Goal: Information Seeking & Learning: Check status

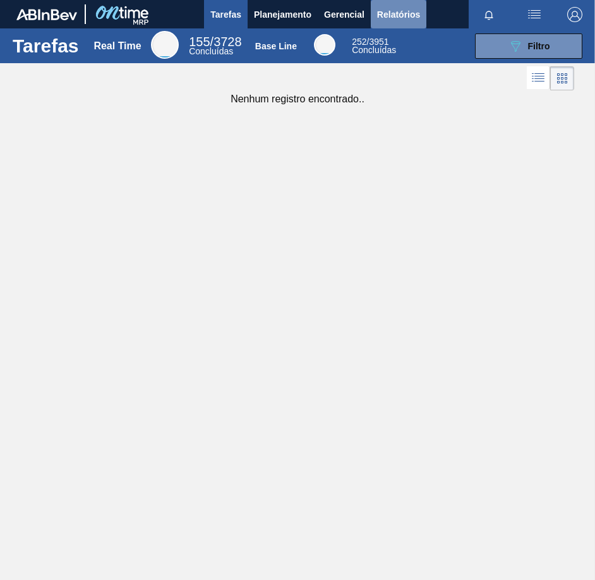
click at [387, 22] on button "Relatórios" at bounding box center [399, 14] width 56 height 28
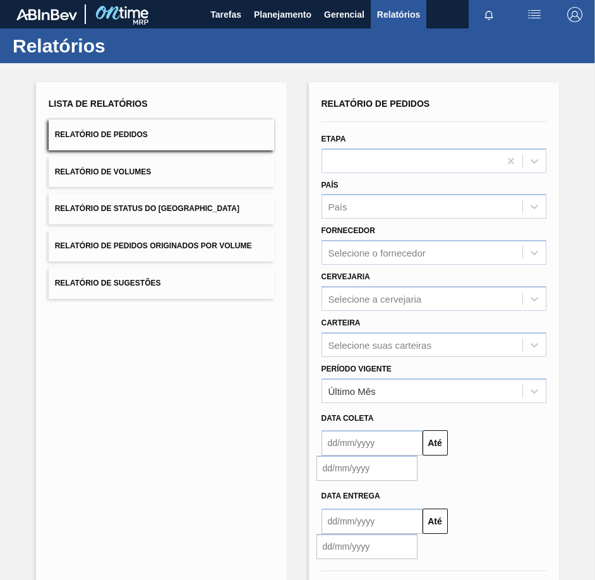
click at [215, 132] on button "Relatório de Pedidos" at bounding box center [162, 134] width 226 height 31
click at [348, 205] on div "País" at bounding box center [422, 207] width 201 height 18
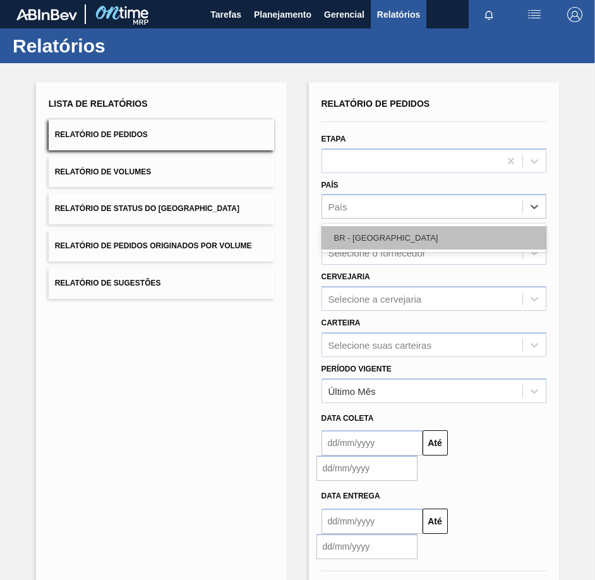
click at [346, 239] on div "BR - [GEOGRAPHIC_DATA]" at bounding box center [435, 237] width 226 height 23
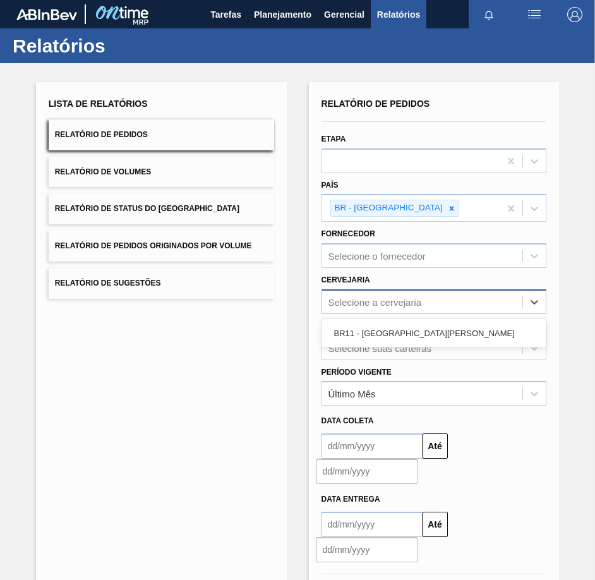
click at [344, 294] on div "Selecione a cervejaria" at bounding box center [422, 301] width 201 height 18
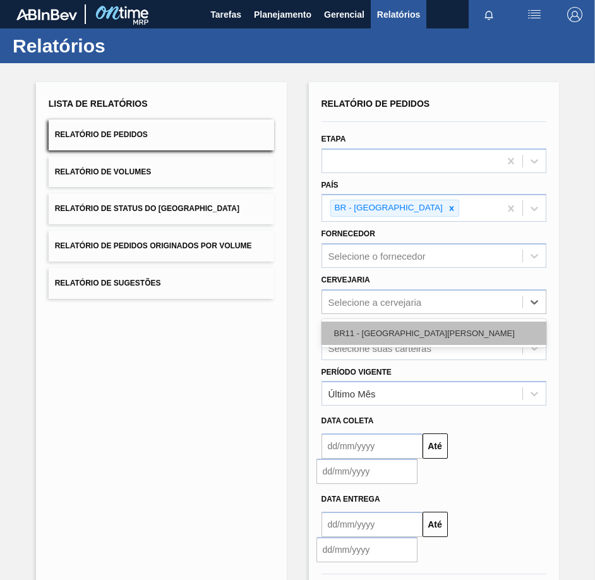
click at [341, 330] on div "BR11 - [GEOGRAPHIC_DATA][PERSON_NAME]" at bounding box center [435, 333] width 226 height 23
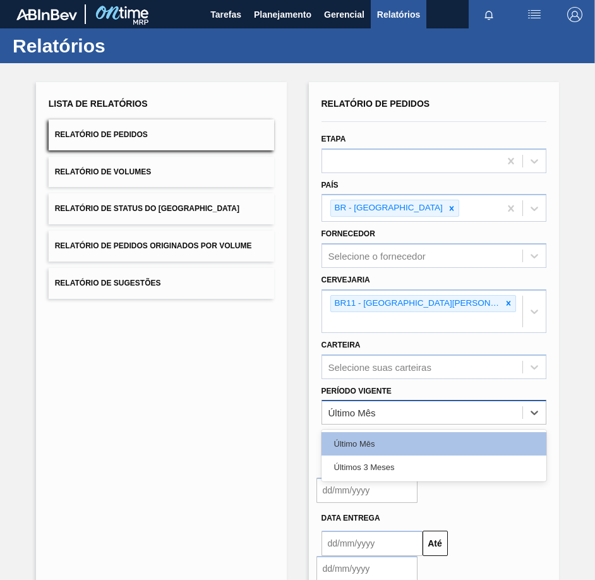
click at [358, 404] on div "Último Mês" at bounding box center [422, 413] width 201 height 18
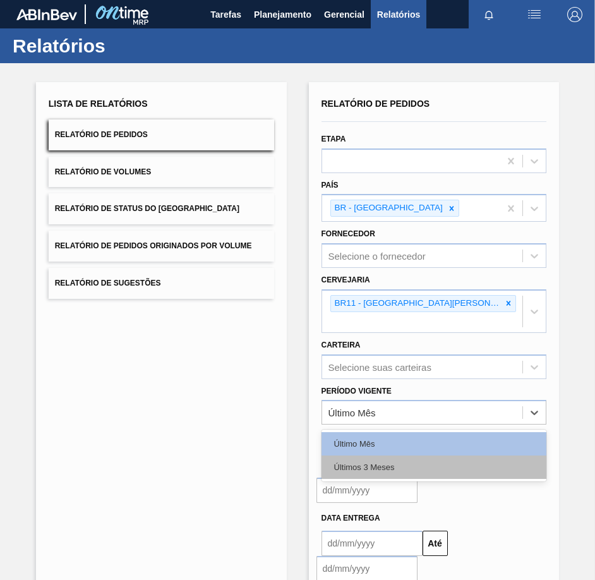
click at [340, 455] on div "Últimos 3 Meses" at bounding box center [435, 466] width 226 height 23
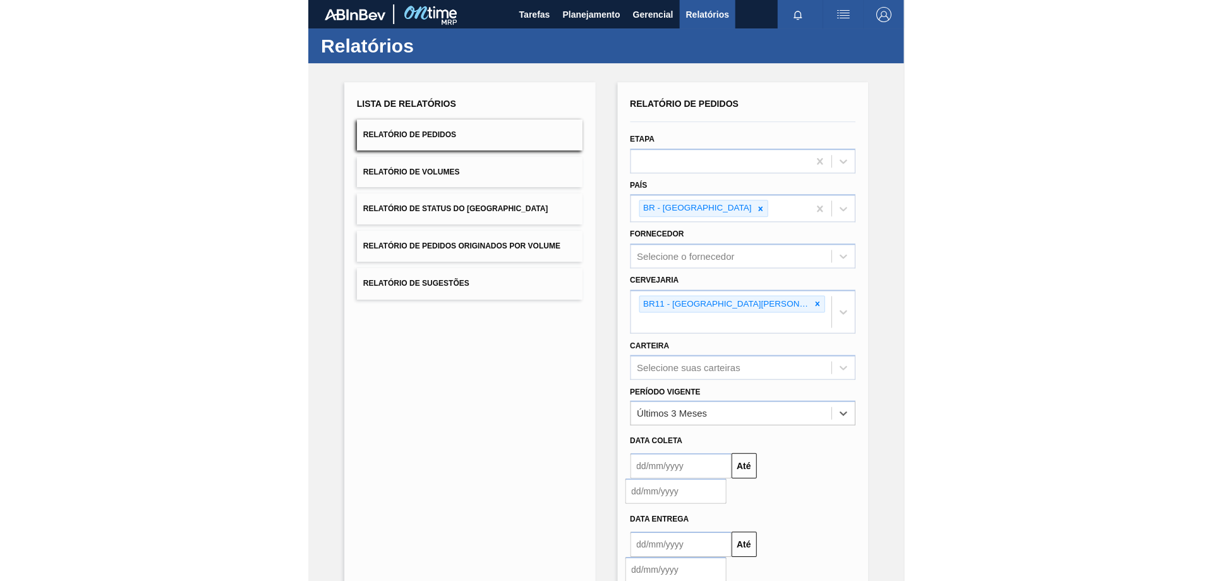
scroll to position [62, 0]
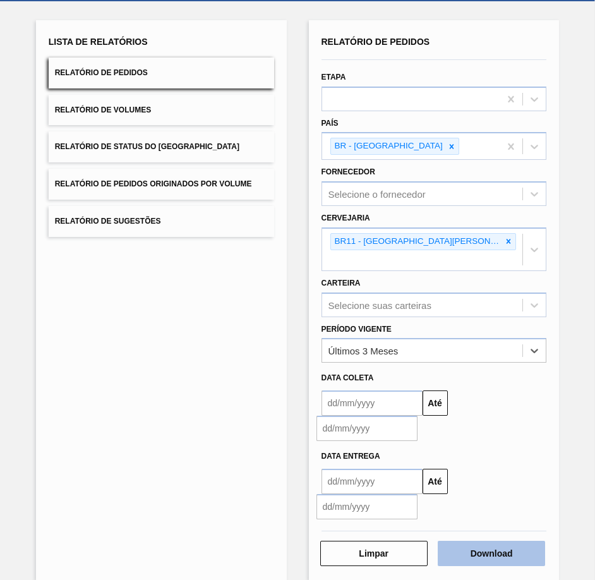
click at [503, 542] on button "Download" at bounding box center [491, 553] width 107 height 25
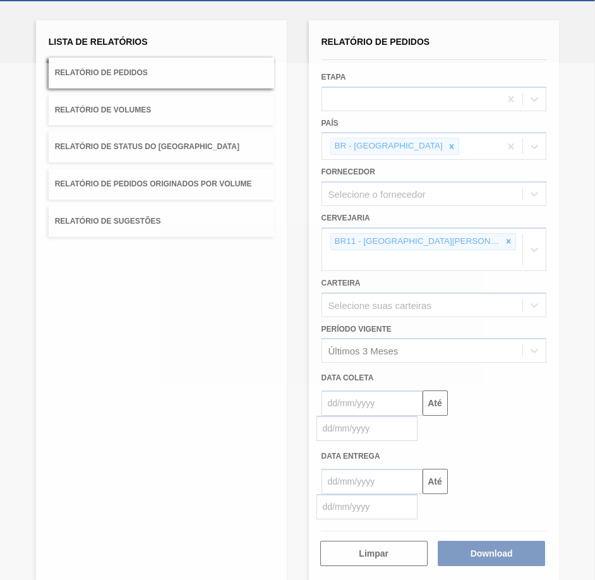
click at [207, 362] on div at bounding box center [297, 321] width 595 height 517
click at [214, 347] on div at bounding box center [297, 321] width 595 height 517
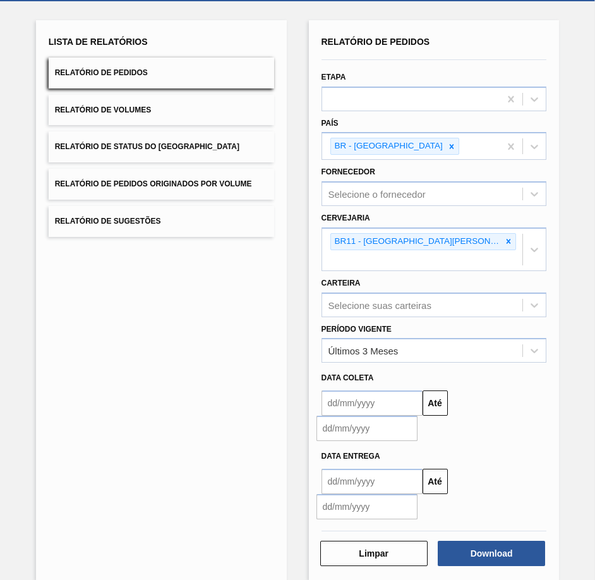
click at [234, 330] on div "Lista de Relatórios Relatório de Pedidos Relatório de Volumes Relatório de Stat…" at bounding box center [161, 300] width 251 height 560
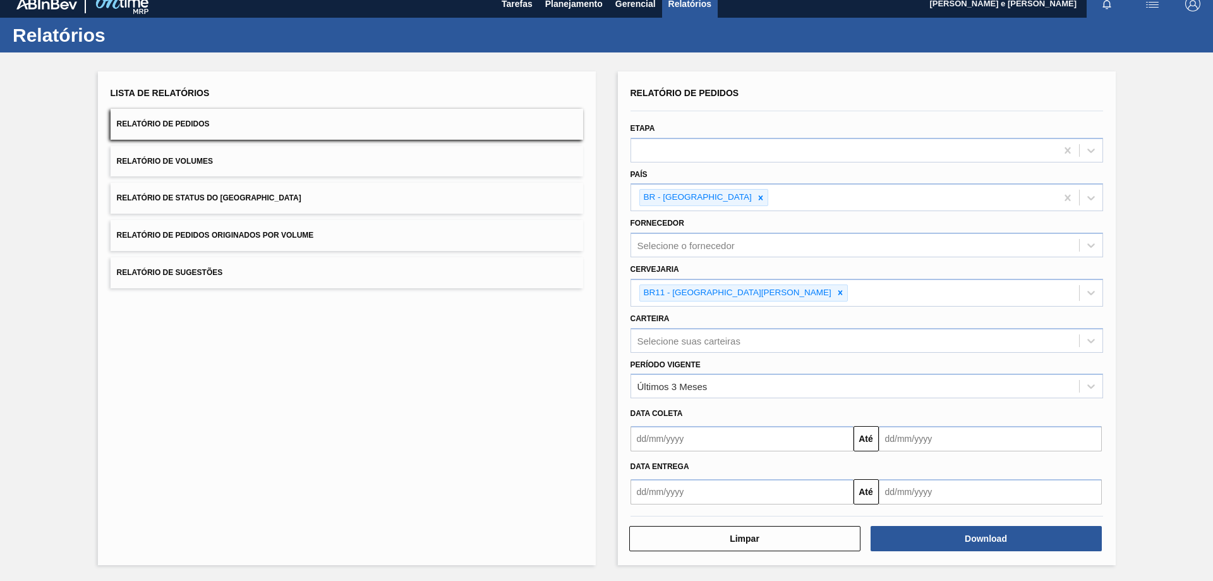
scroll to position [0, 0]
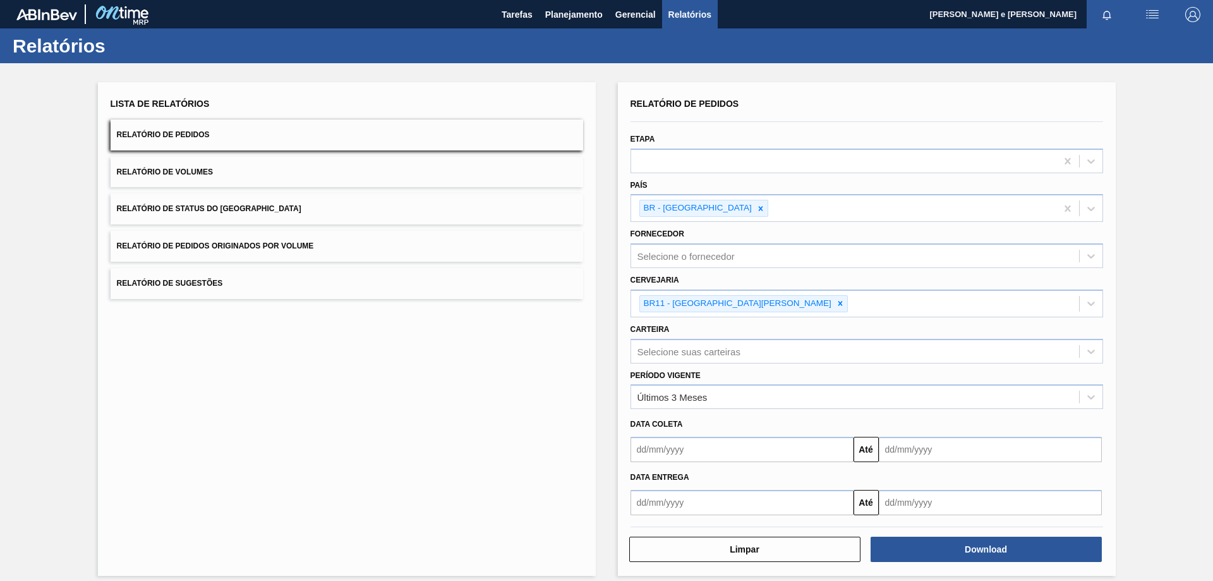
click at [501, 416] on div "Lista de Relatórios Relatório de Pedidos Relatório de Volumes Relatório de Stat…" at bounding box center [347, 328] width 498 height 493
click at [552, 11] on span "Planejamento" at bounding box center [573, 14] width 57 height 15
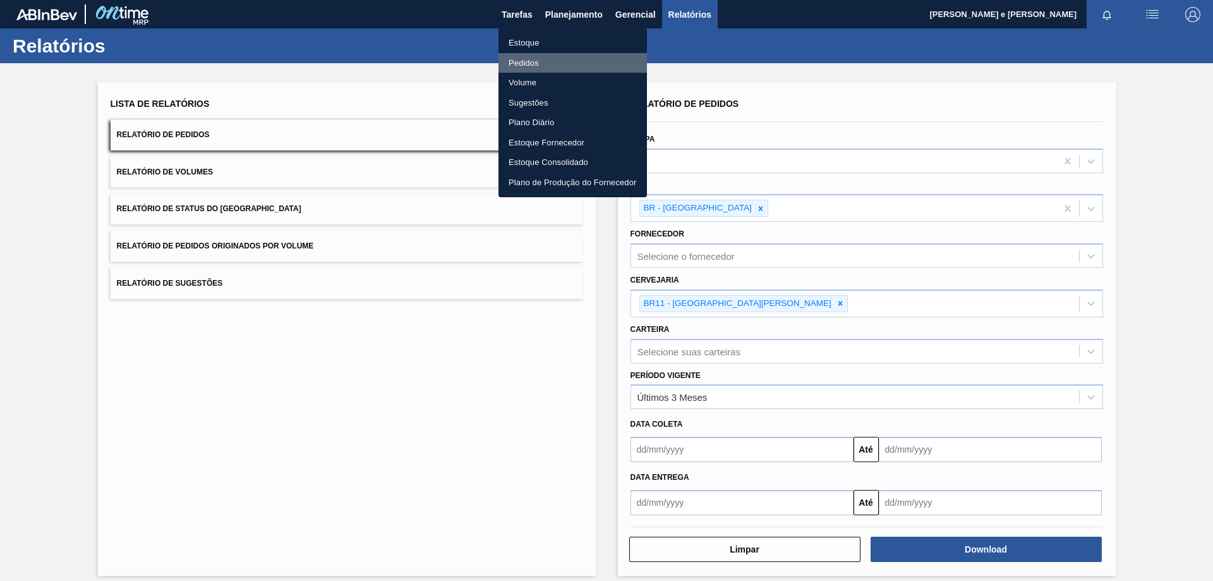
click at [524, 61] on li "Pedidos" at bounding box center [572, 63] width 148 height 20
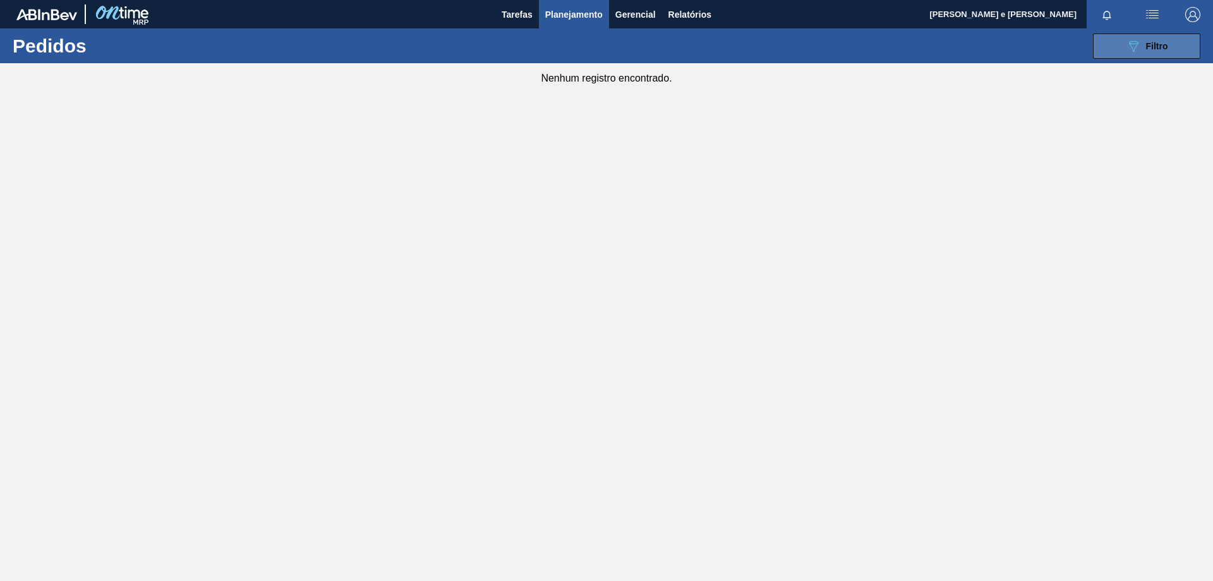
click at [594, 47] on icon "089F7B8B-B2A5-4AFE-B5C0-19BA573D28AC" at bounding box center [1133, 46] width 15 height 15
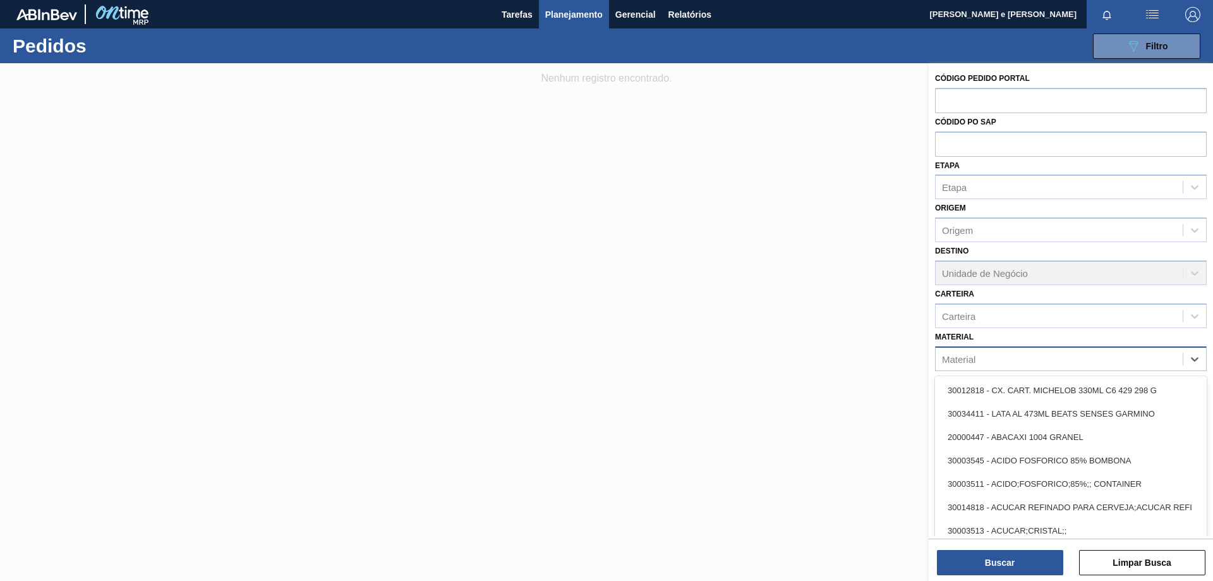
click at [594, 363] on div "Material" at bounding box center [958, 358] width 33 height 11
paste input "30002806"
type input "30002806"
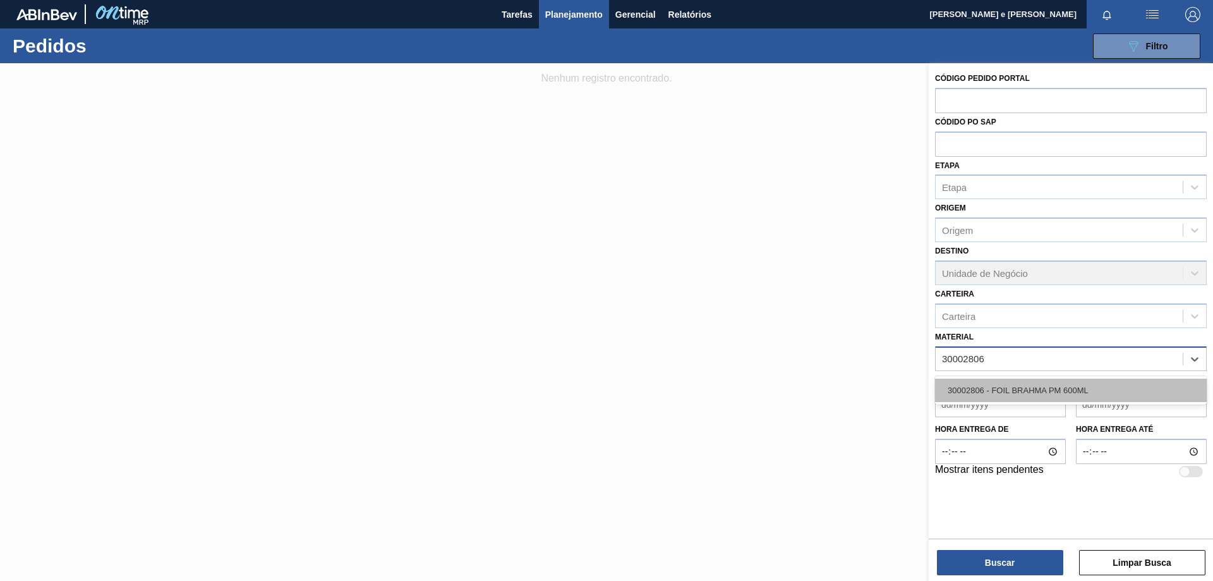
click at [594, 385] on div "30002806 - FOIL BRAHMA PM 600ML" at bounding box center [1071, 389] width 272 height 23
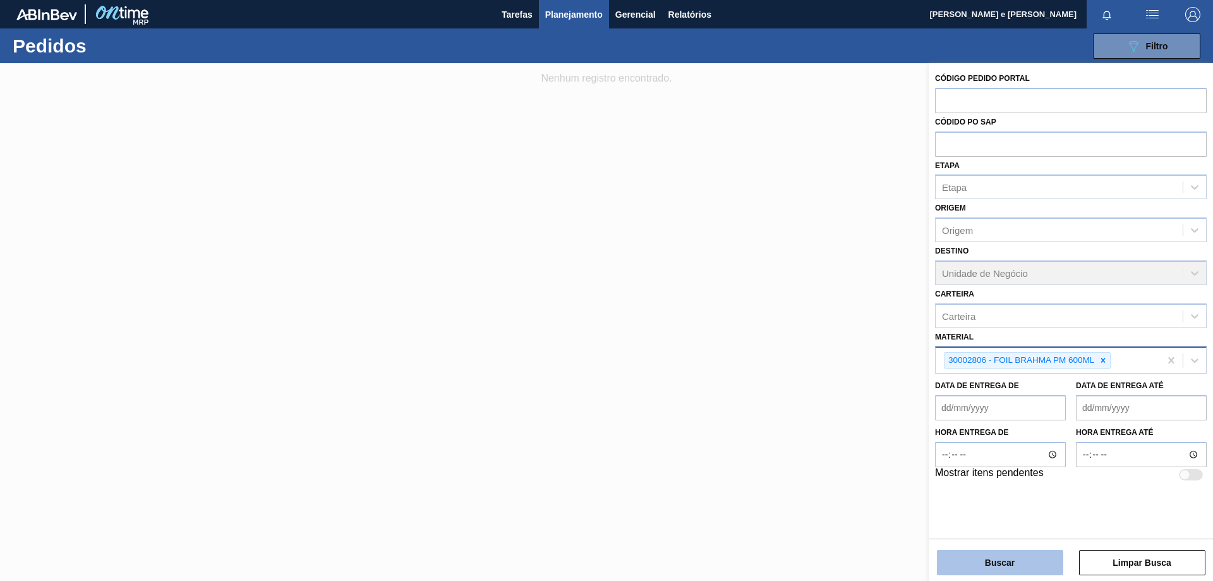
click at [594, 551] on button "Buscar" at bounding box center [1000, 562] width 126 height 25
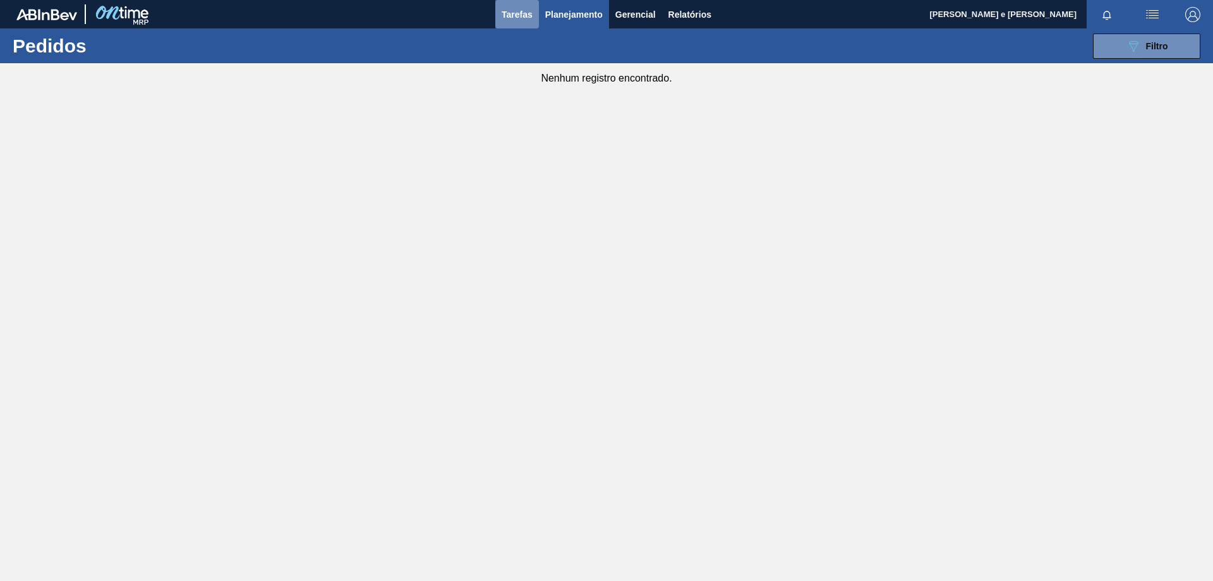
click at [509, 15] on span "Tarefas" at bounding box center [517, 14] width 31 height 15
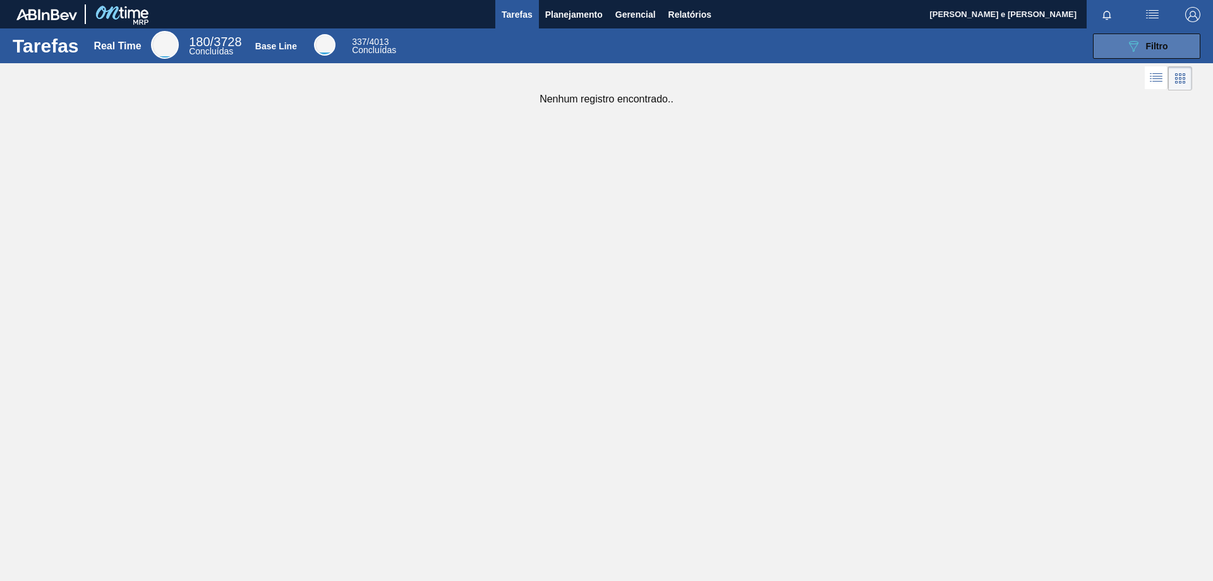
click at [594, 52] on button "089F7B8B-B2A5-4AFE-B5C0-19BA573D28AC Filtro" at bounding box center [1146, 45] width 107 height 25
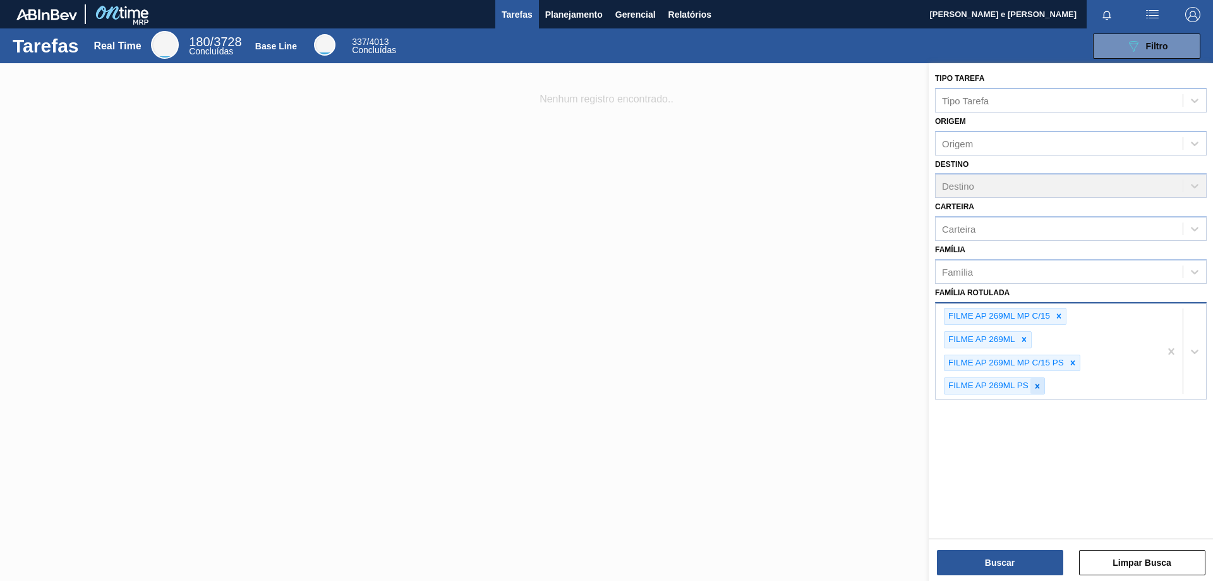
click at [594, 388] on icon at bounding box center [1037, 386] width 9 height 9
click at [594, 363] on icon at bounding box center [1072, 362] width 9 height 9
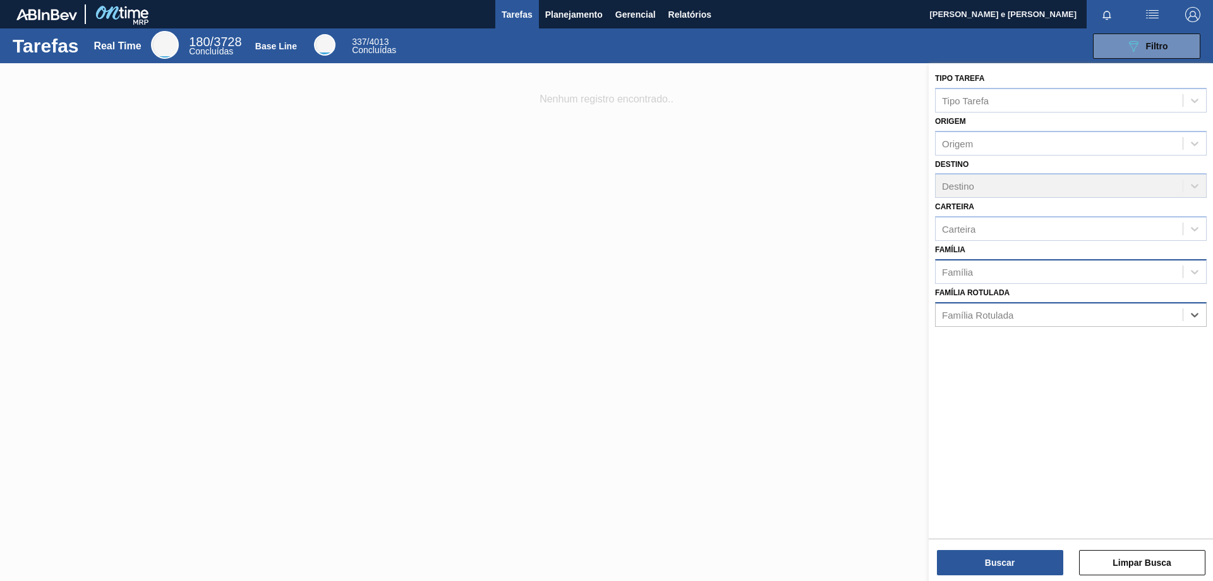
click at [594, 274] on div "Família" at bounding box center [957, 271] width 31 height 11
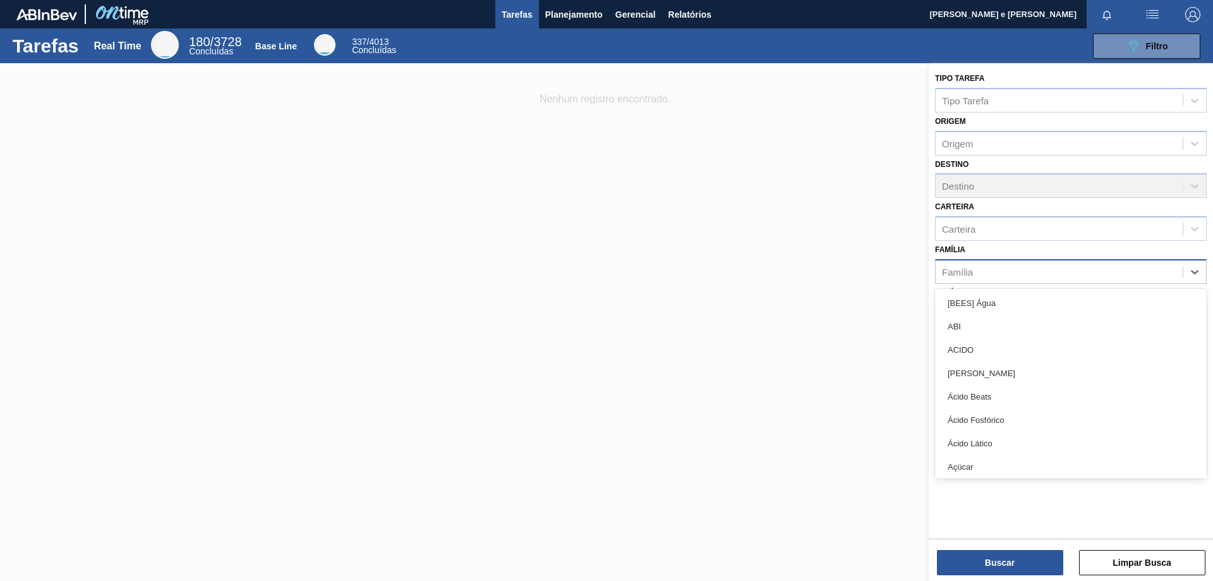
paste input "30002806"
type input "3"
click at [563, 209] on div at bounding box center [606, 353] width 1213 height 581
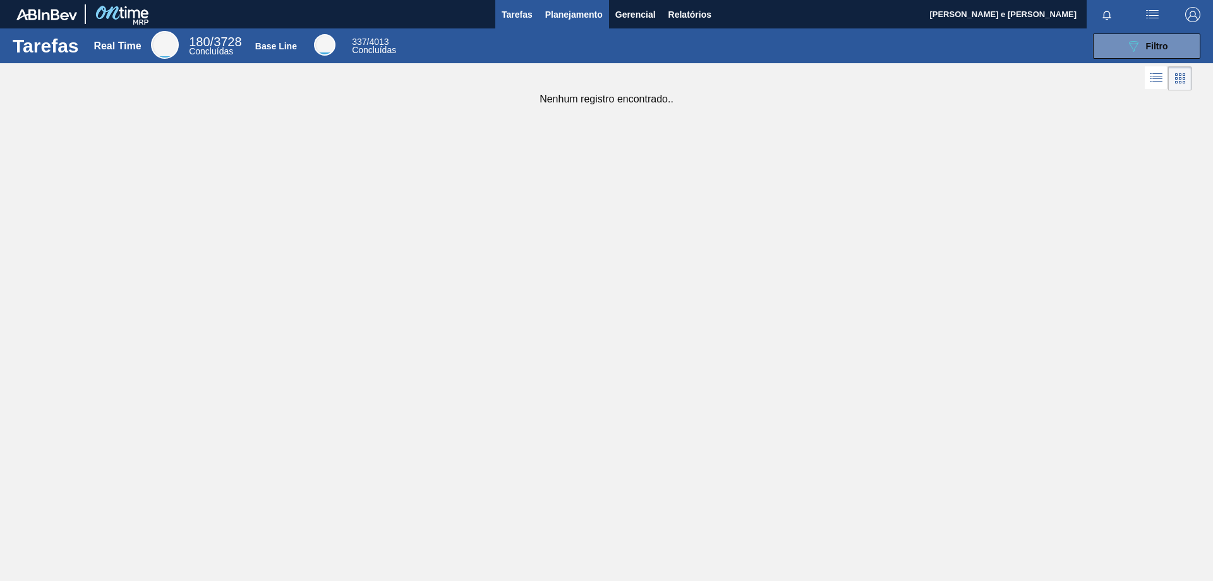
click at [576, 11] on span "Planejamento" at bounding box center [573, 14] width 57 height 15
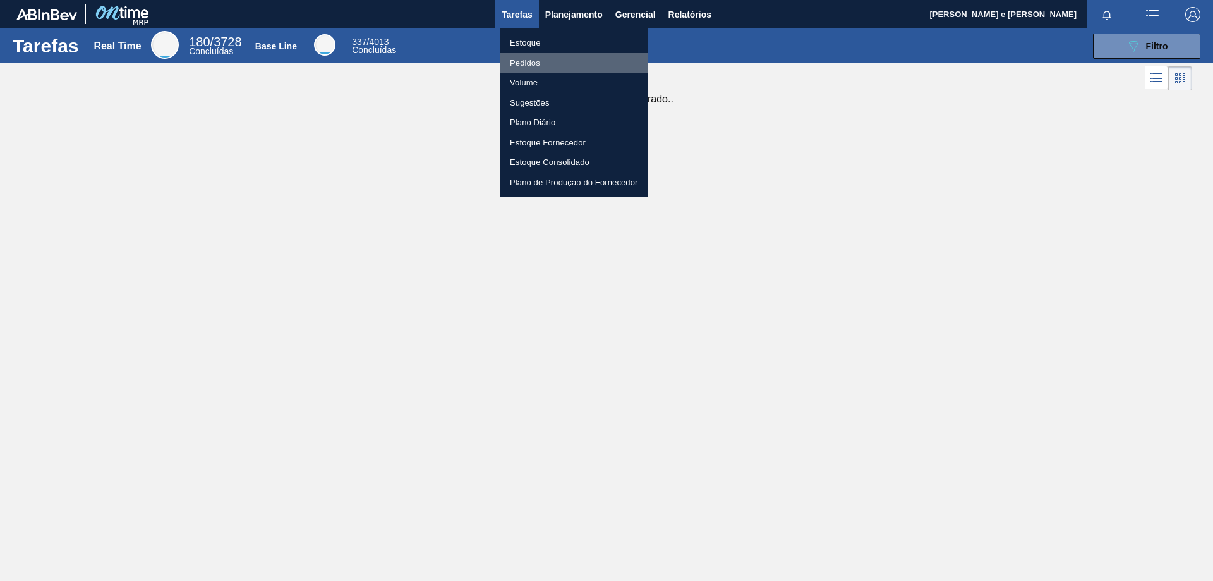
click at [526, 60] on li "Pedidos" at bounding box center [574, 63] width 148 height 20
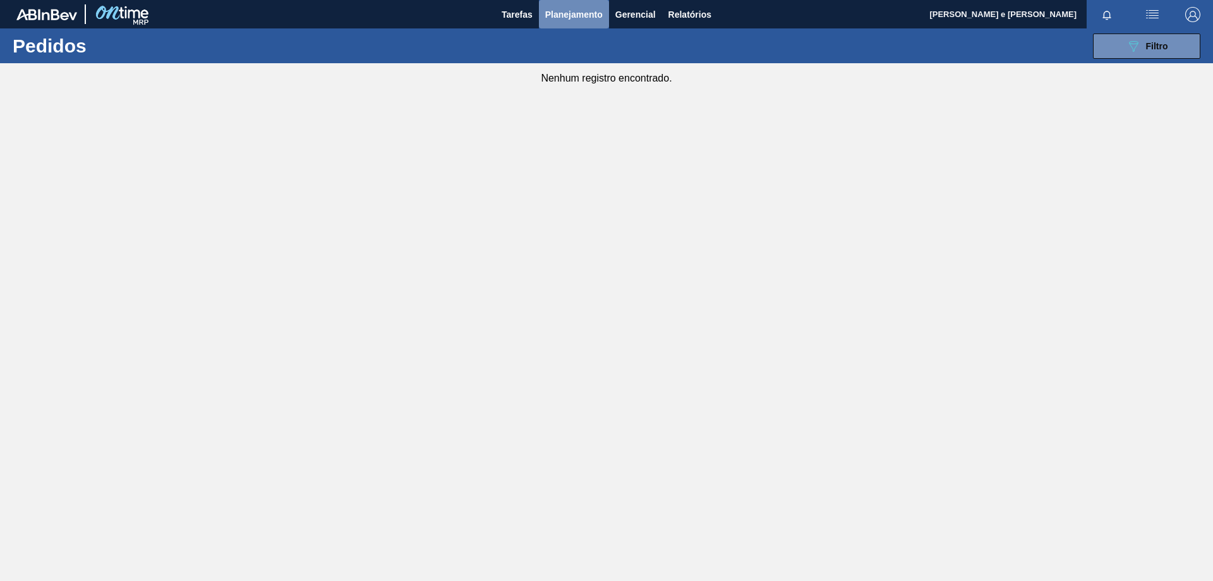
click at [567, 12] on span "Planejamento" at bounding box center [573, 14] width 57 height 15
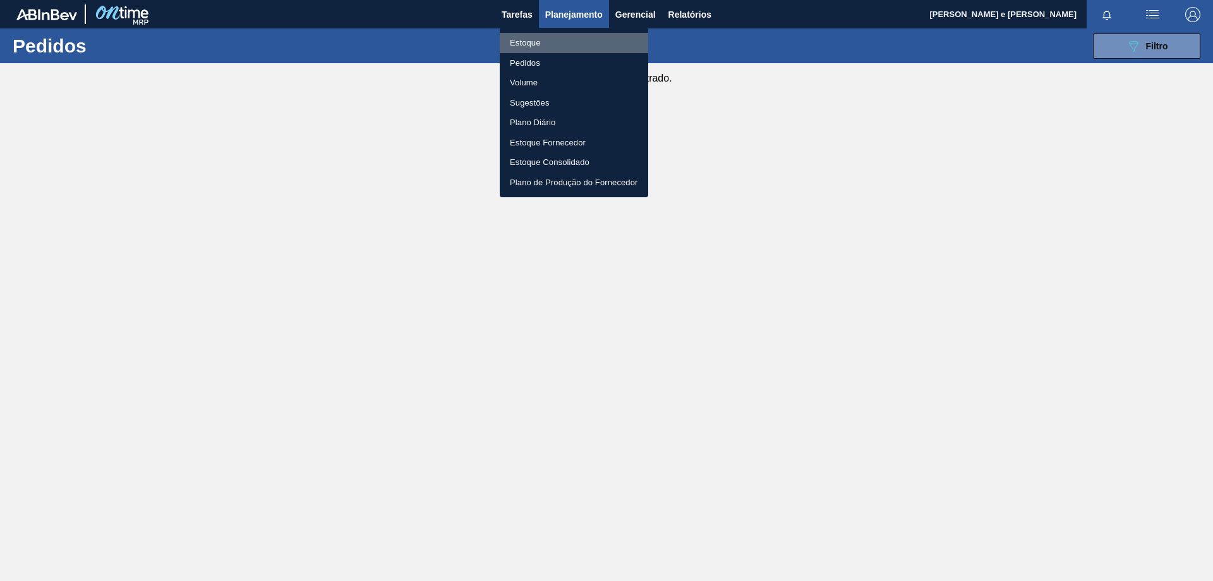
click at [529, 39] on li "Estoque" at bounding box center [574, 43] width 148 height 20
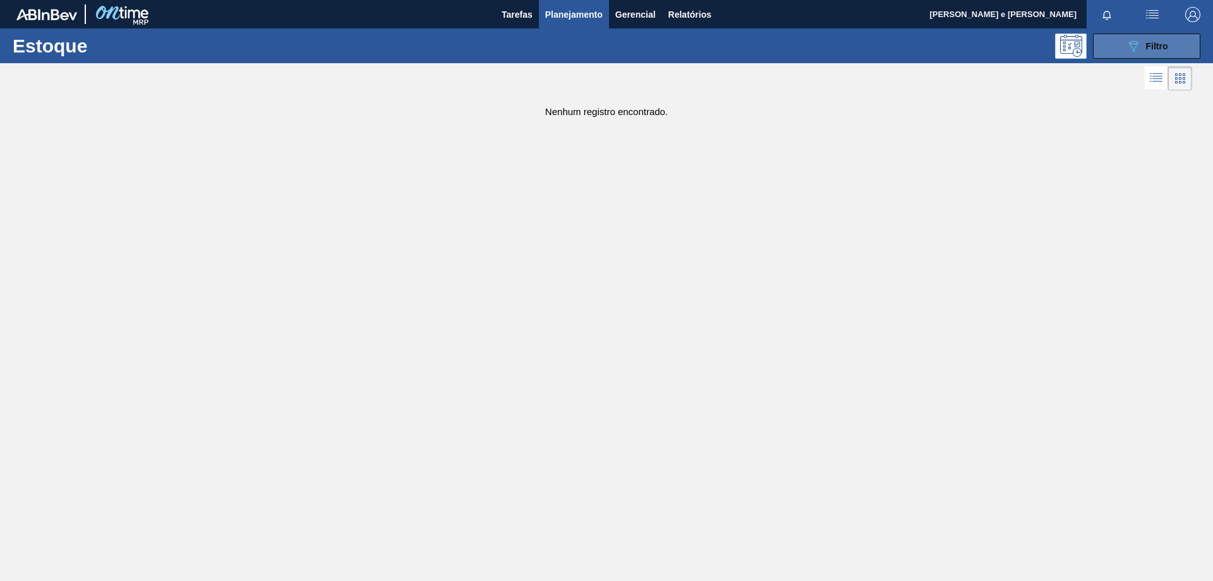
click at [594, 55] on button "089F7B8B-B2A5-4AFE-B5C0-19BA573D28AC Filtro" at bounding box center [1146, 45] width 107 height 25
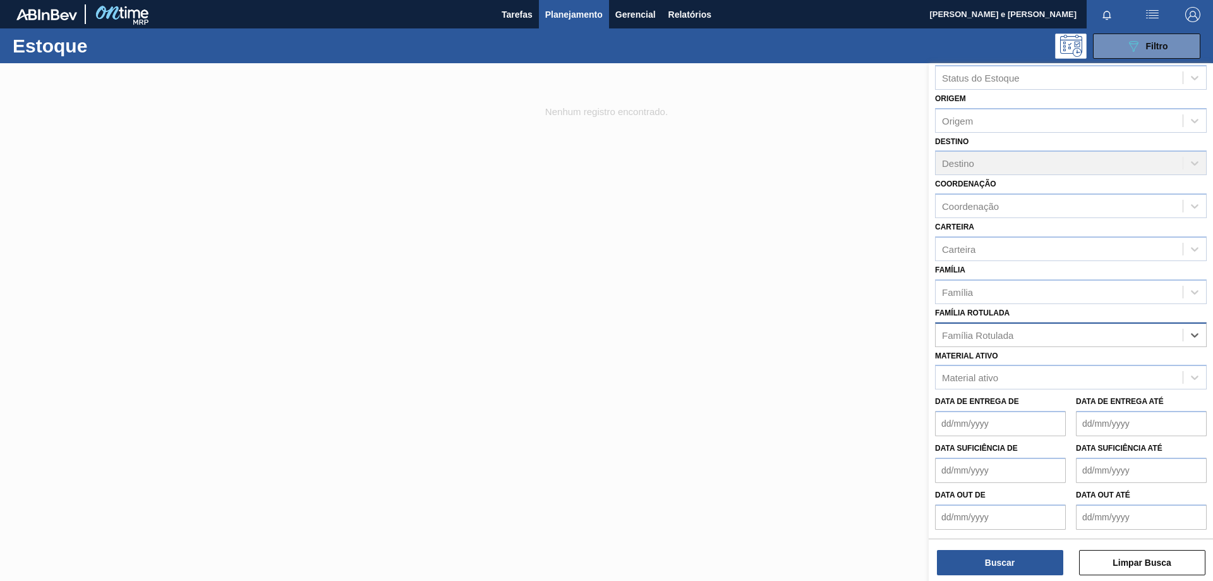
scroll to position [23, 0]
paste Rotulada "FOIL BRAHMA PM 600ML"
type Rotulada "FOIL b"
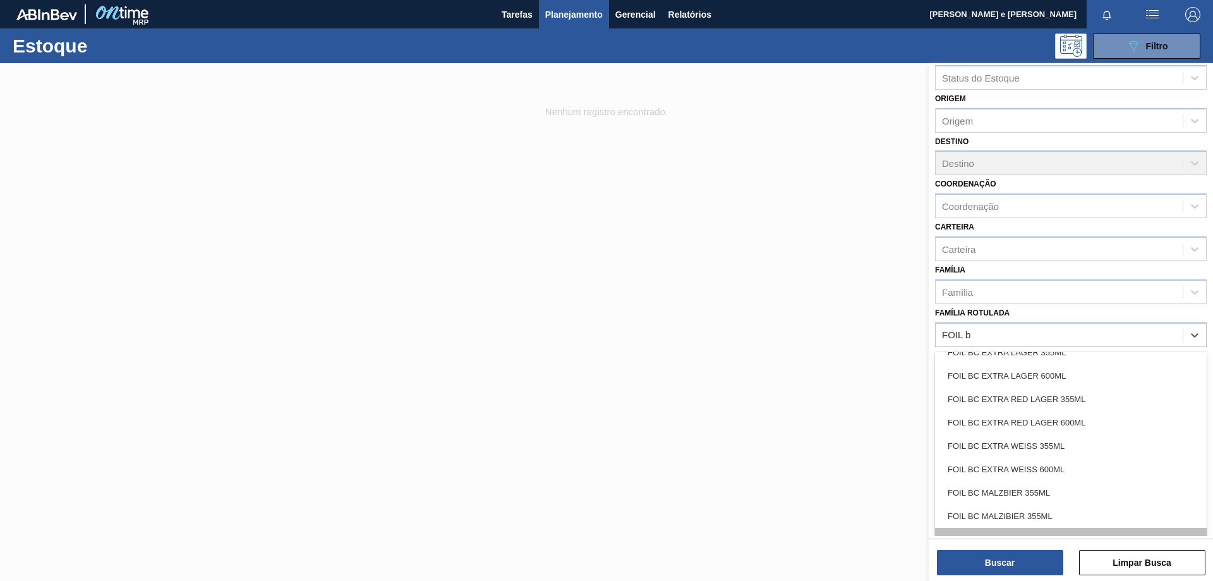
scroll to position [311, 0]
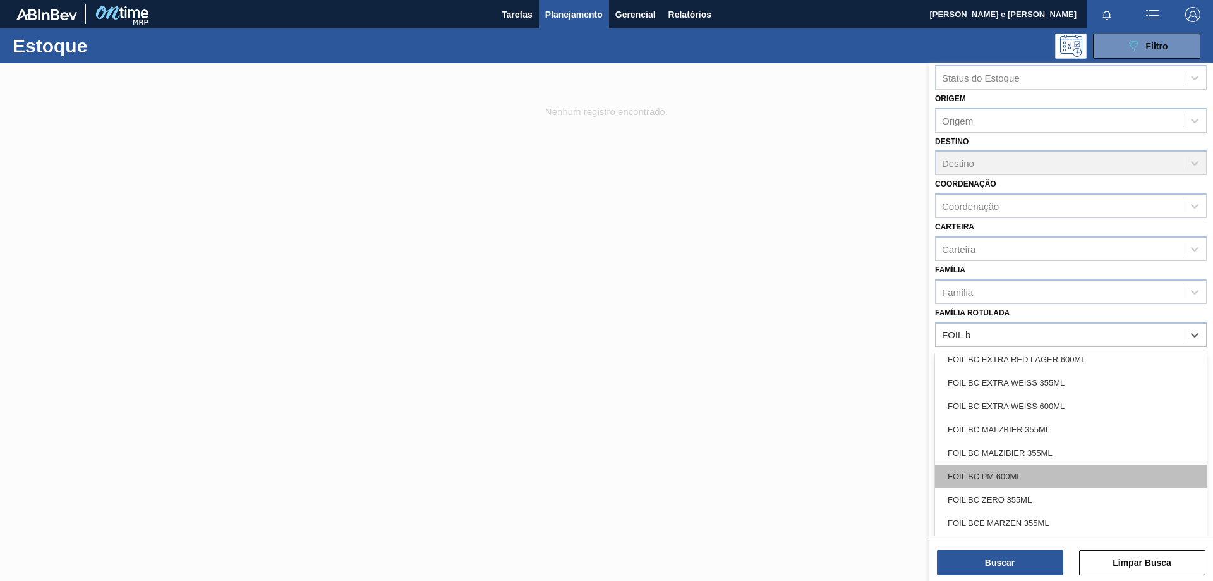
click at [594, 467] on div "FOIL BC PM 600ML" at bounding box center [1071, 475] width 272 height 23
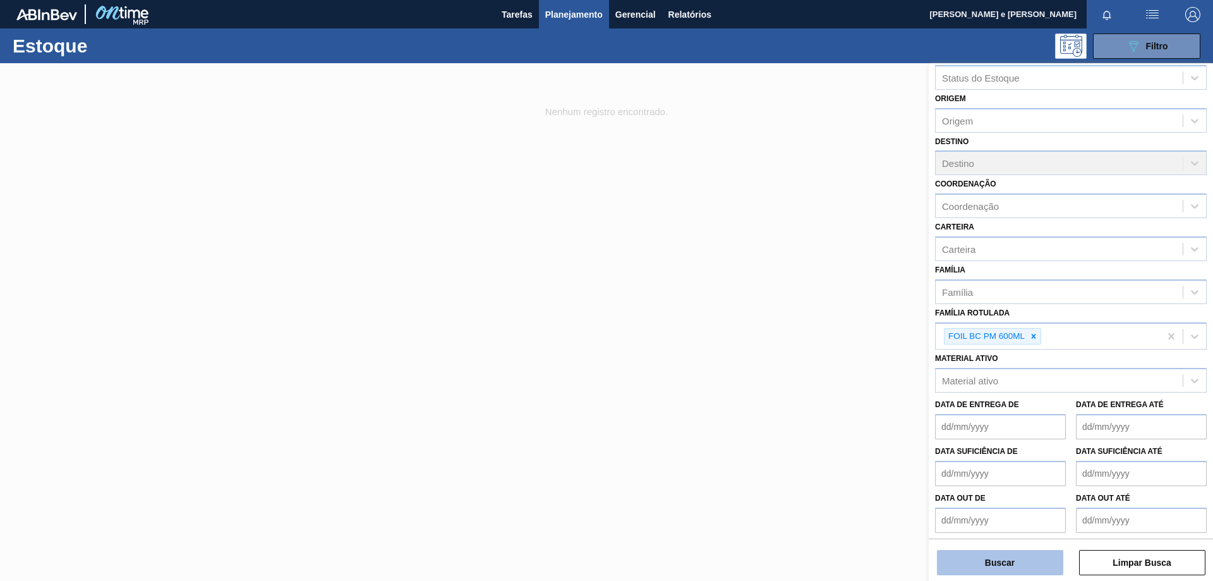
click at [594, 553] on button "Buscar" at bounding box center [1000, 562] width 126 height 25
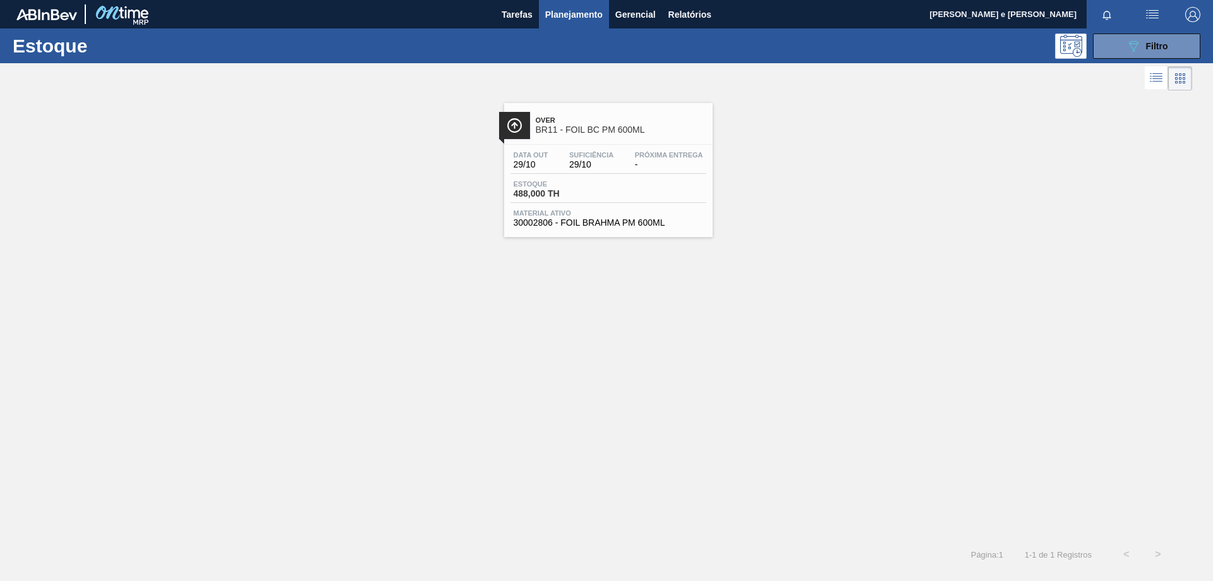
click at [594, 134] on span "BR11 - FOIL BC PM 600ML" at bounding box center [621, 129] width 171 height 9
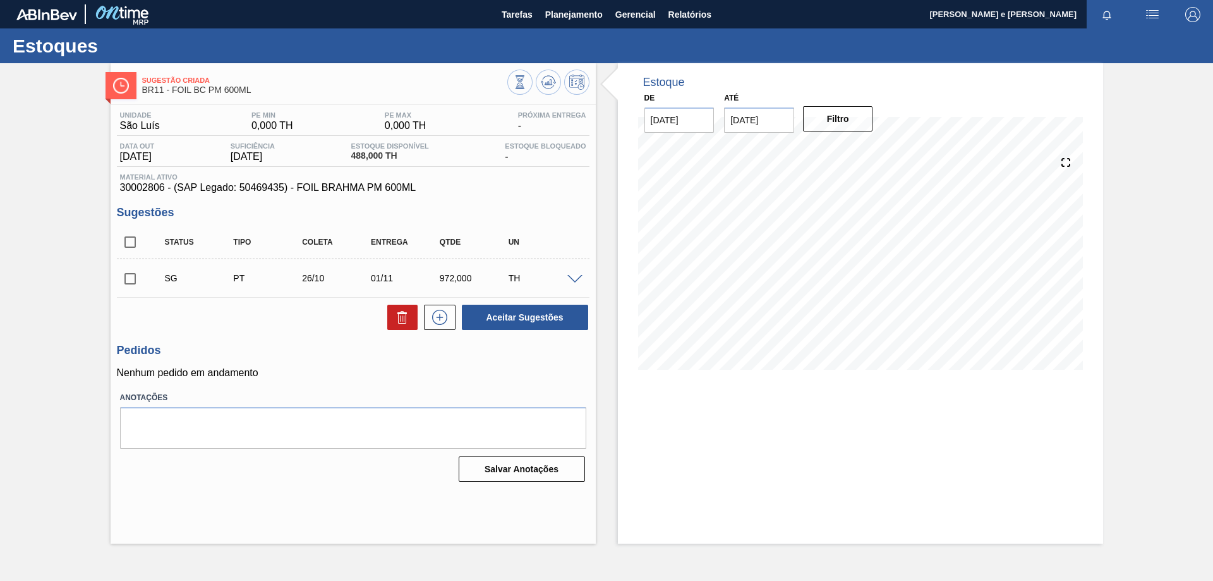
click at [594, 416] on div "Estoque De [DATE] Até [DATE] Filtro" at bounding box center [860, 303] width 485 height 480
click at [594, 460] on div "Estoque De [DATE] Até [DATE] Filtro" at bounding box center [860, 303] width 485 height 480
click at [498, 10] on button "Tarefas" at bounding box center [517, 14] width 44 height 28
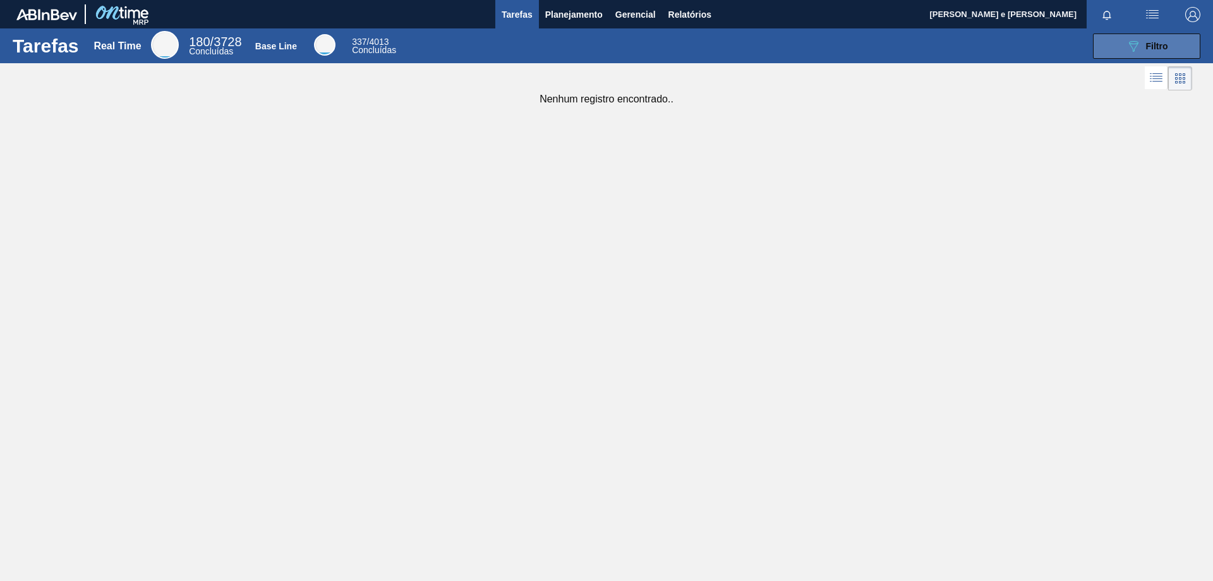
click at [594, 44] on button "089F7B8B-B2A5-4AFE-B5C0-19BA573D28AC Filtro" at bounding box center [1146, 45] width 107 height 25
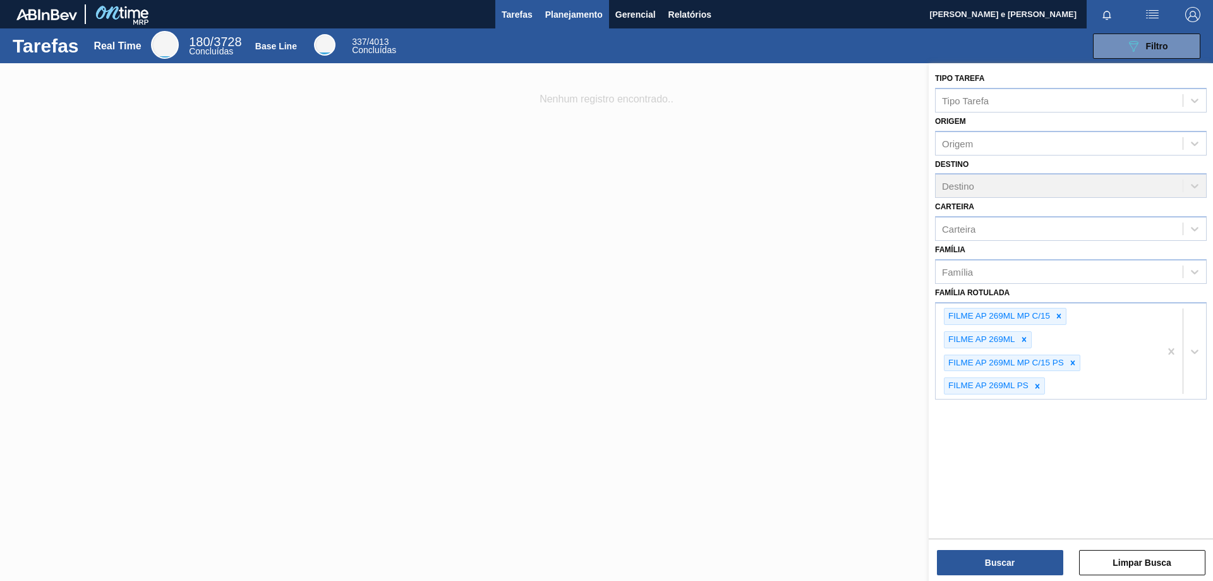
click at [594, 22] on button "Planejamento" at bounding box center [574, 14] width 70 height 28
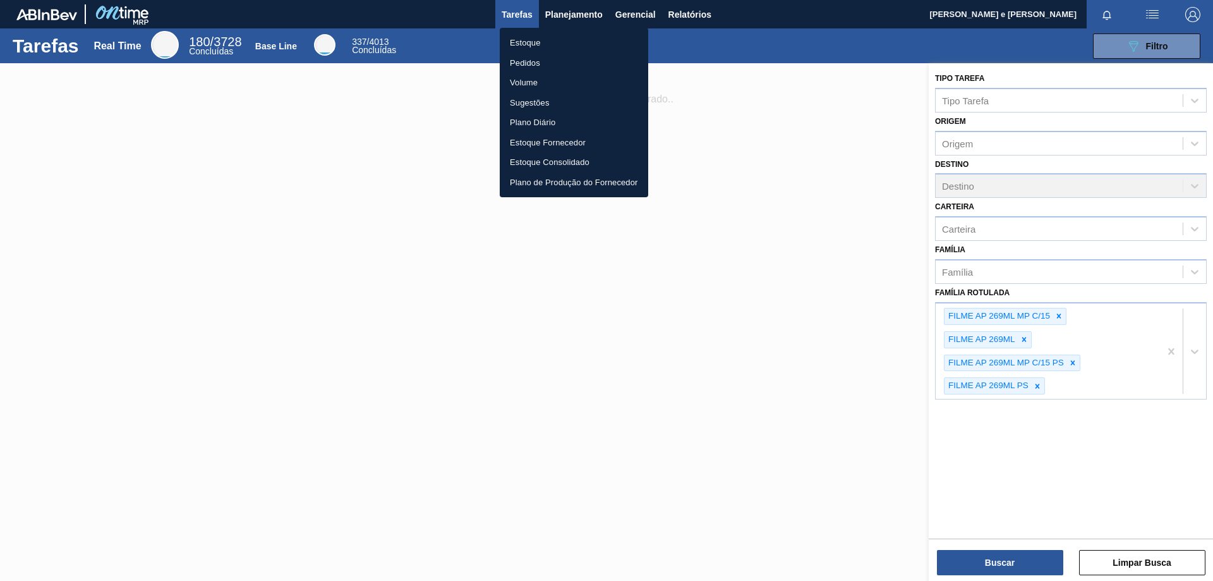
click at [514, 45] on li "Estoque" at bounding box center [574, 43] width 148 height 20
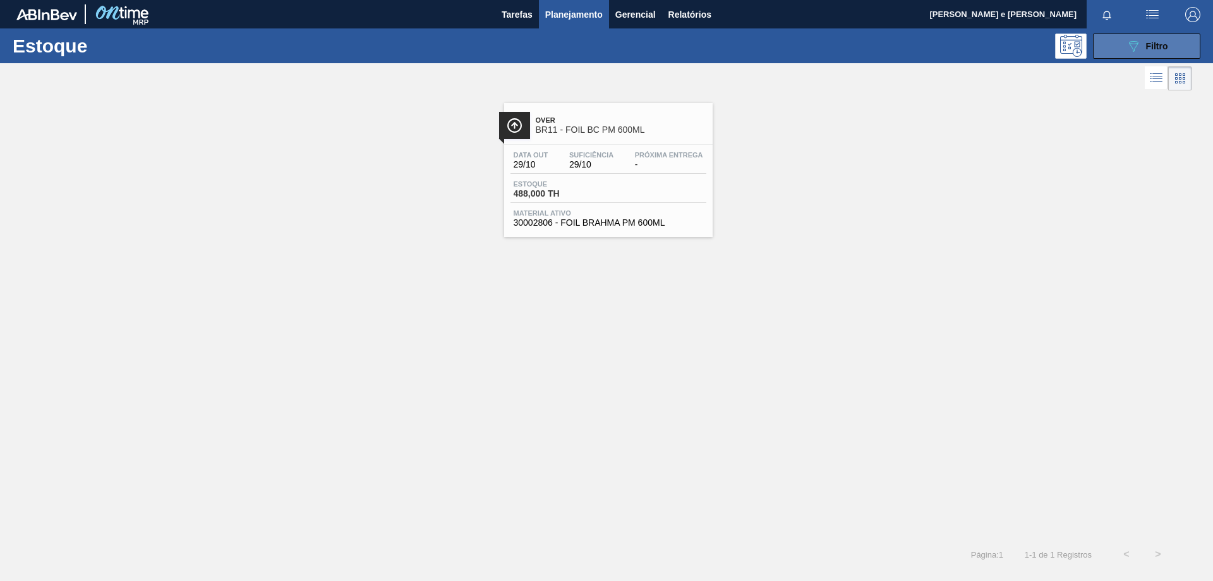
click at [594, 42] on icon "089F7B8B-B2A5-4AFE-B5C0-19BA573D28AC" at bounding box center [1133, 46] width 15 height 15
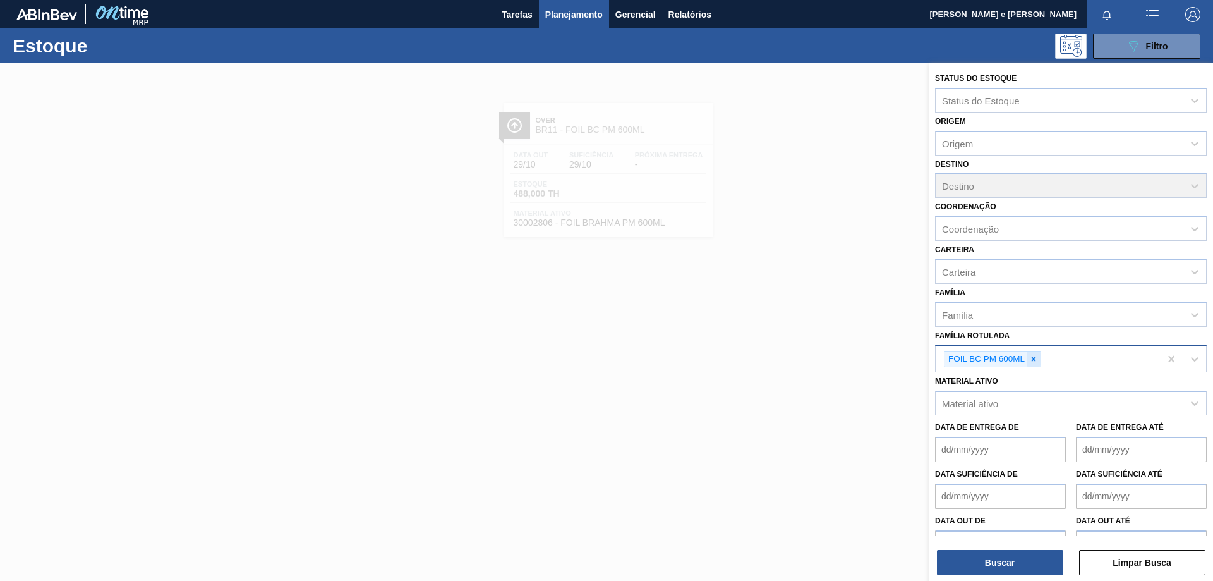
click at [594, 357] on icon at bounding box center [1034, 358] width 4 height 4
paste Rotulada "FOIL [DATE] IN65"
type Rotulada "FOIL [DATE]"
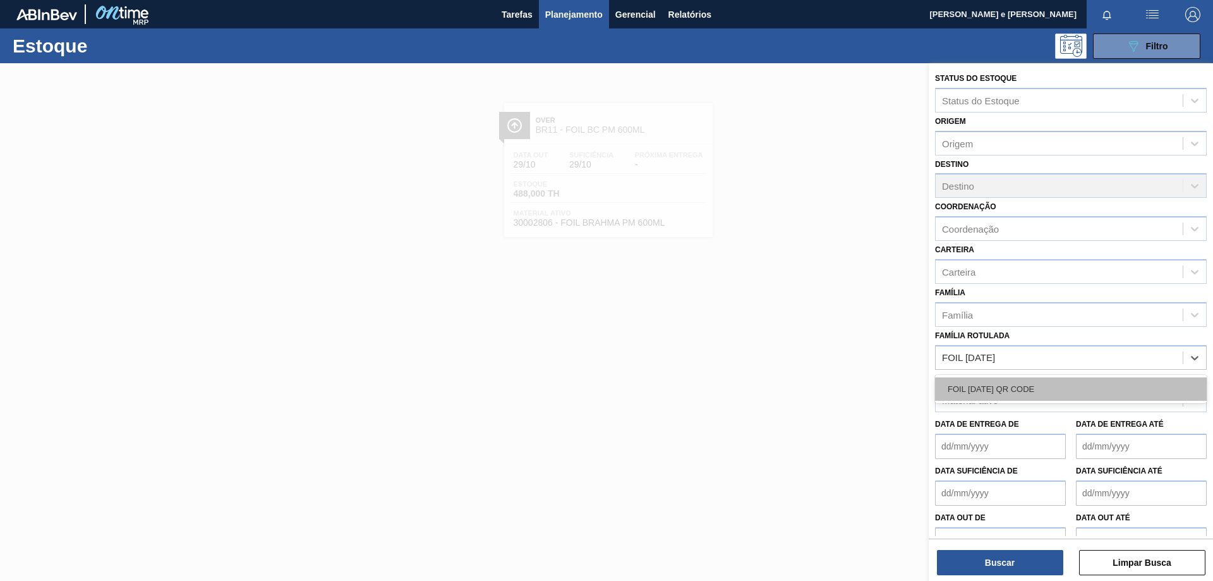
click at [594, 379] on div "FOIL [DATE] QR CODE" at bounding box center [1071, 388] width 272 height 23
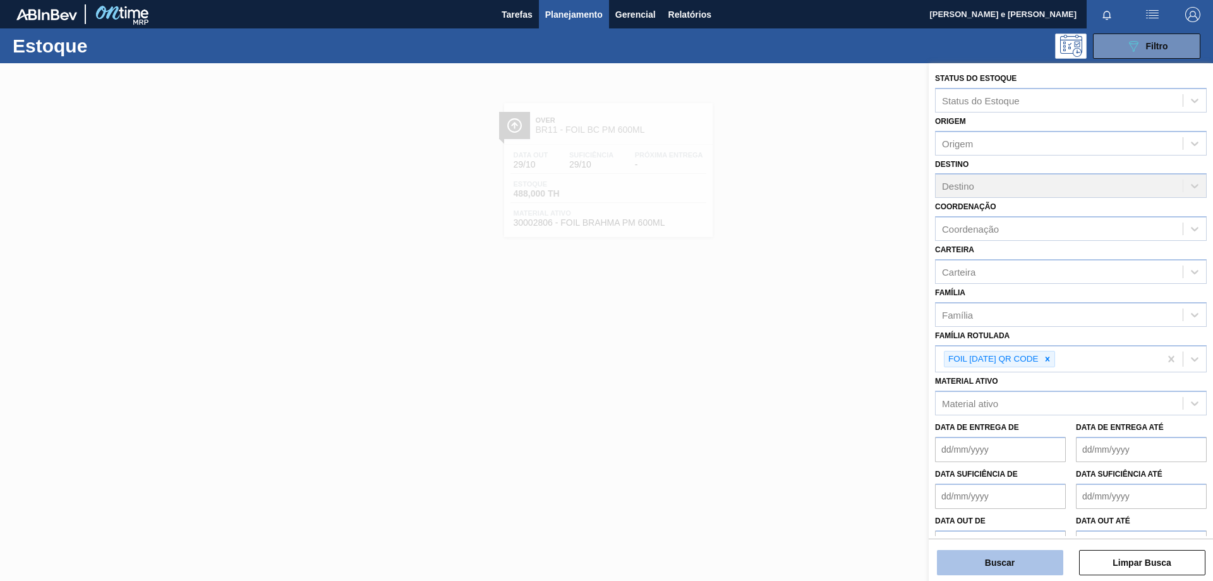
click at [594, 561] on button "Buscar" at bounding box center [1000, 562] width 126 height 25
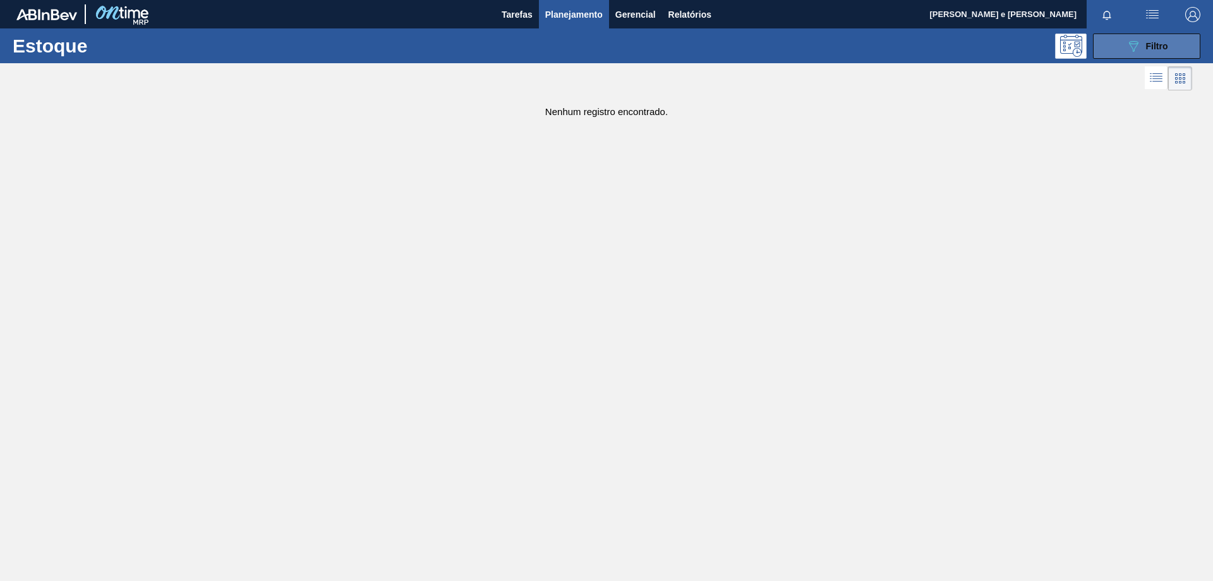
click at [594, 52] on icon "089F7B8B-B2A5-4AFE-B5C0-19BA573D28AC" at bounding box center [1133, 46] width 15 height 15
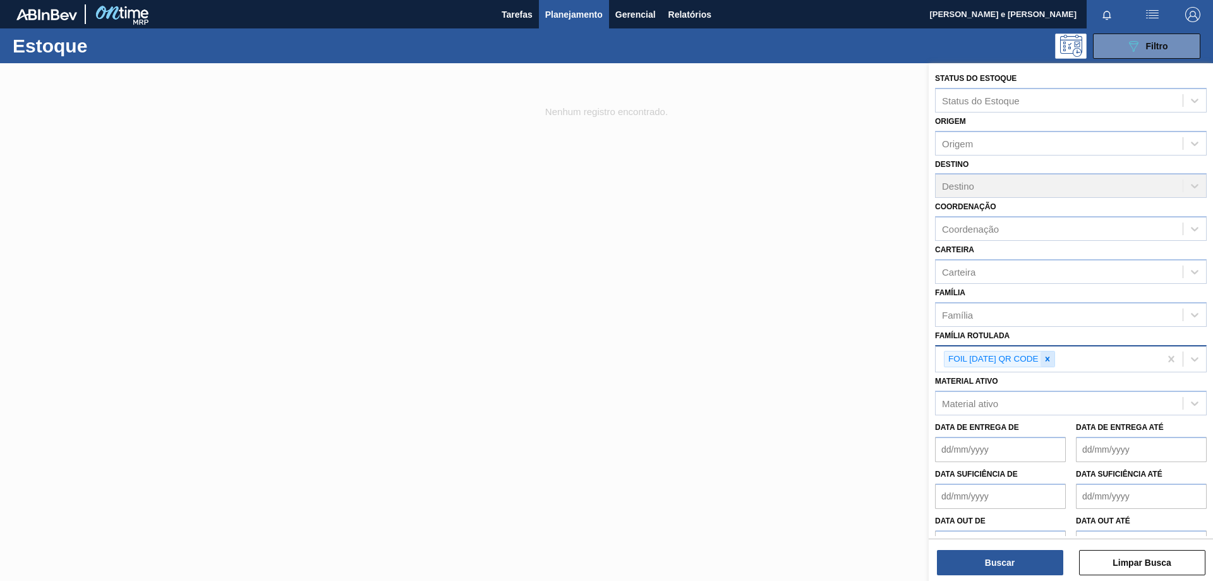
click at [594, 355] on icon at bounding box center [1047, 358] width 9 height 9
paste Rotulada "FOIL [DATE] IN65"
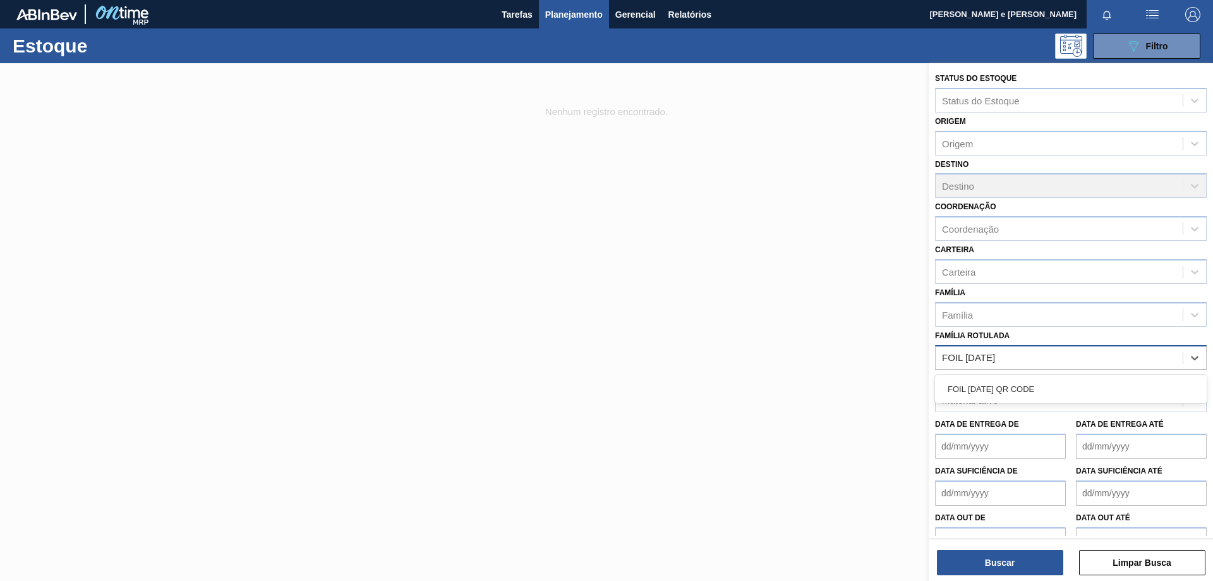
type Rotulada "FOIL [DATE]"
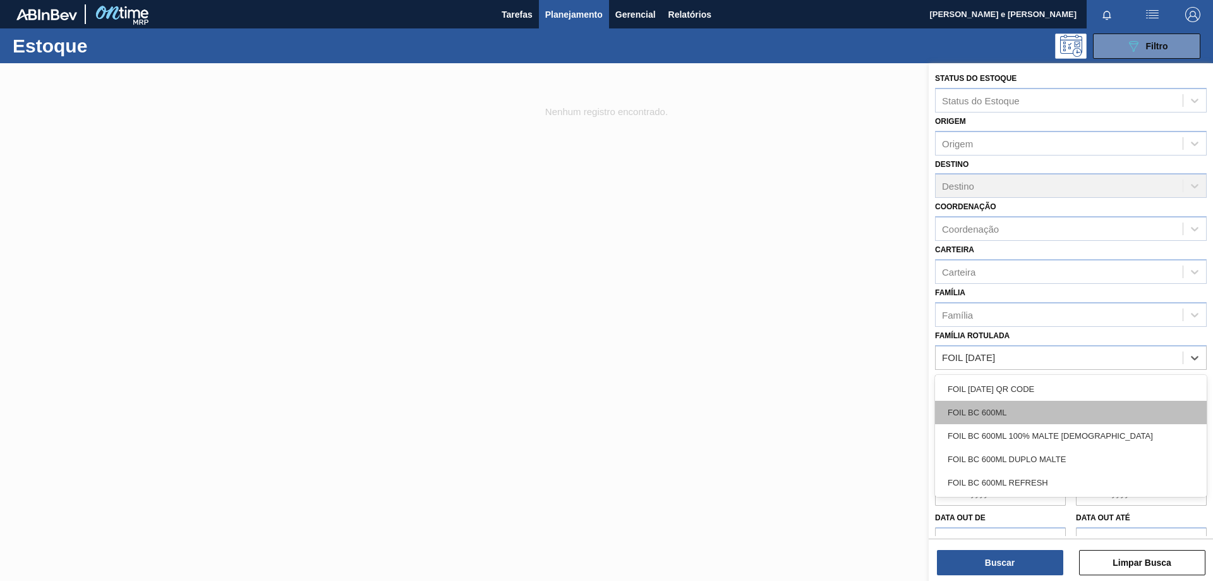
click at [594, 416] on div "FOIL BC 600ML" at bounding box center [1071, 411] width 272 height 23
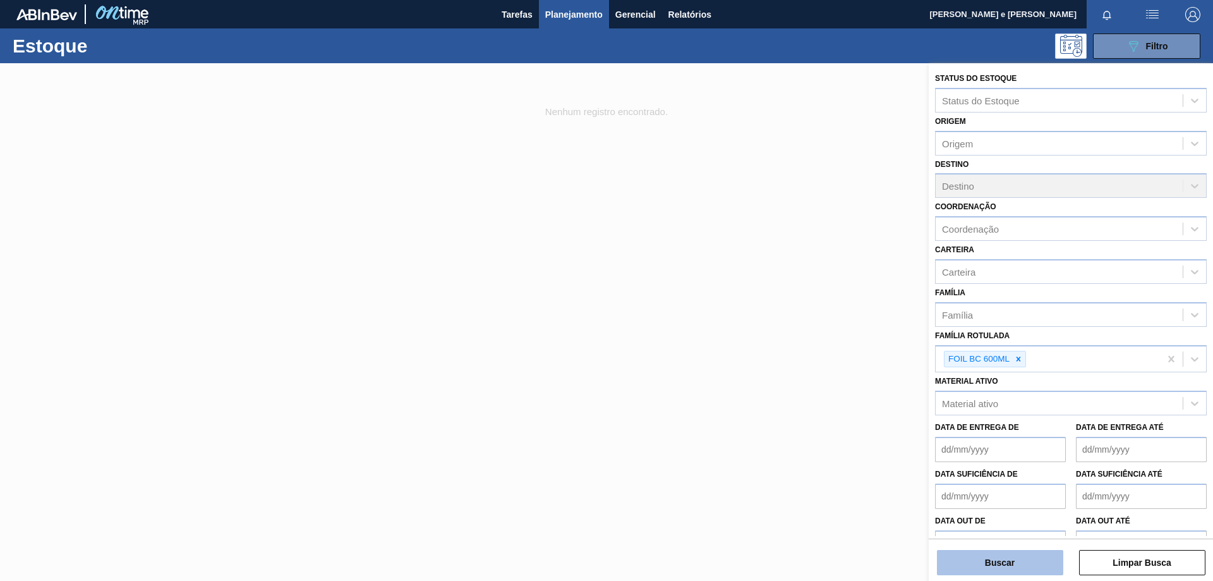
click at [594, 565] on button "Buscar" at bounding box center [1000, 562] width 126 height 25
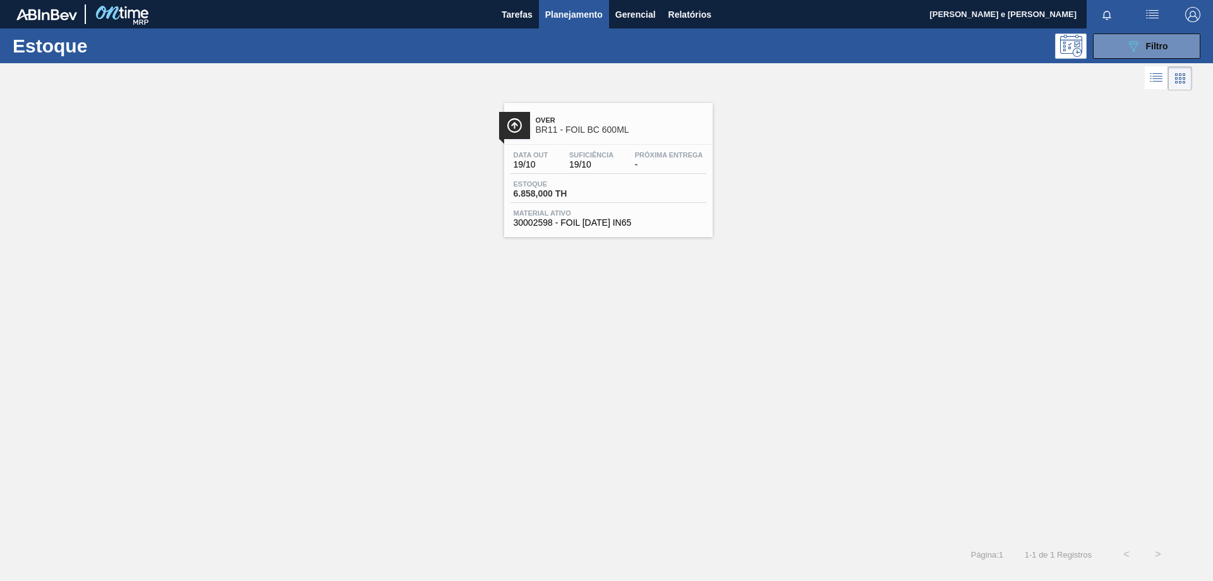
click at [589, 128] on span "BR11 - FOIL BC 600ML" at bounding box center [621, 129] width 171 height 9
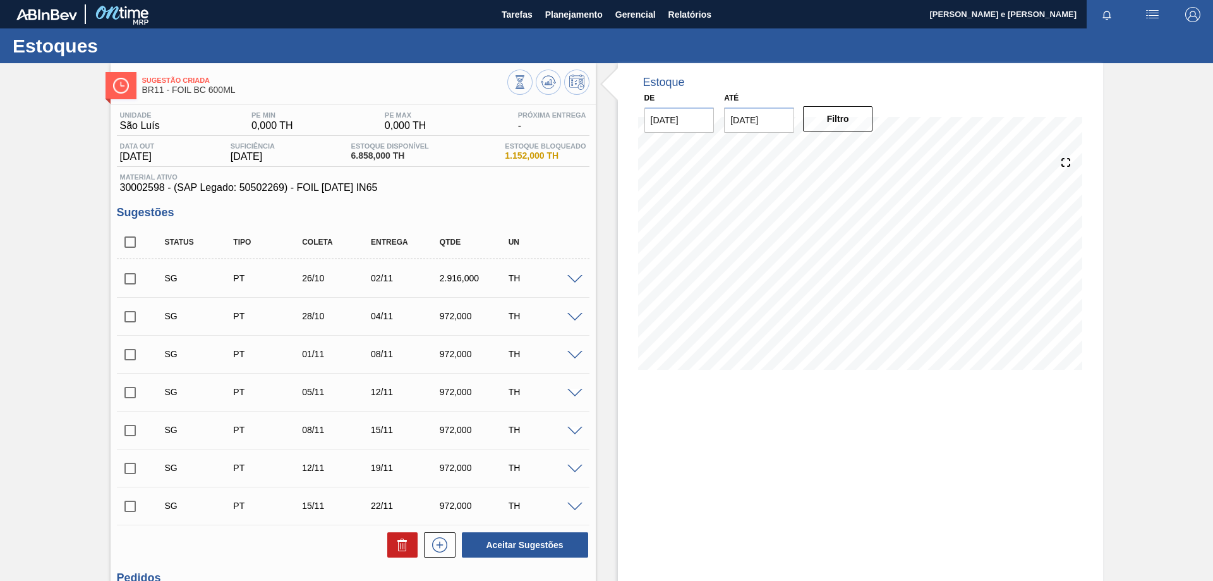
click at [594, 460] on div "Estoque De [DATE] Até [DATE] Filtro 29/09 Projeção de Estoque 5,441.352 [DOMAIN…" at bounding box center [860, 391] width 485 height 656
click at [594, 471] on div "Estoque De [DATE] Até [DATE] Filtro 06/10 Projeção de Estoque 3,108.024 [DOMAIN…" at bounding box center [860, 391] width 485 height 656
click at [594, 429] on div "Estoque De [DATE] Até [DATE] Filtro 28/09 Projeção de Estoque 5,441.352 [DOMAIN…" at bounding box center [860, 391] width 485 height 656
